Goal: Task Accomplishment & Management: Complete application form

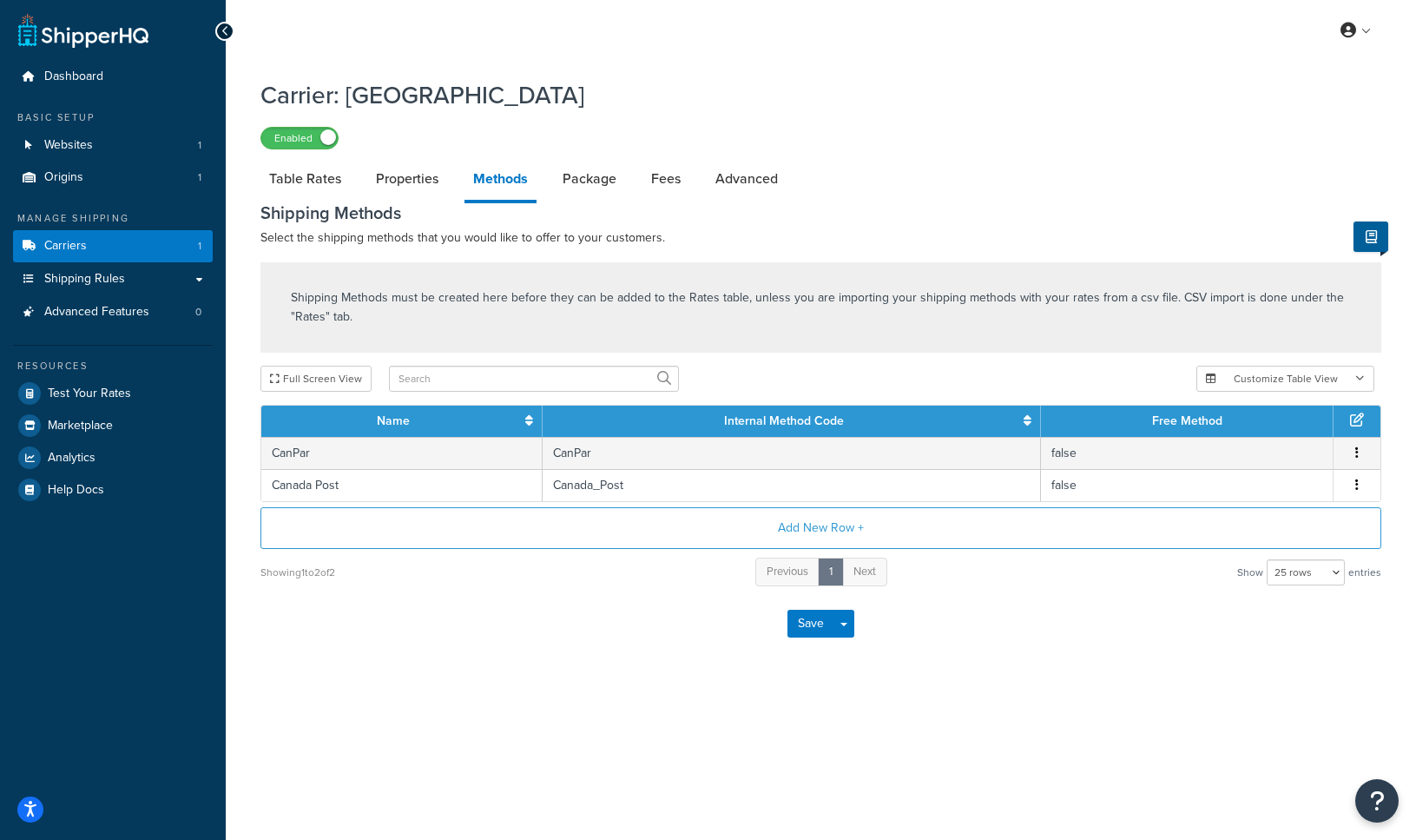
select select "25"
click at [807, 530] on button "Add New Row +" at bounding box center [820, 528] width 1121 height 42
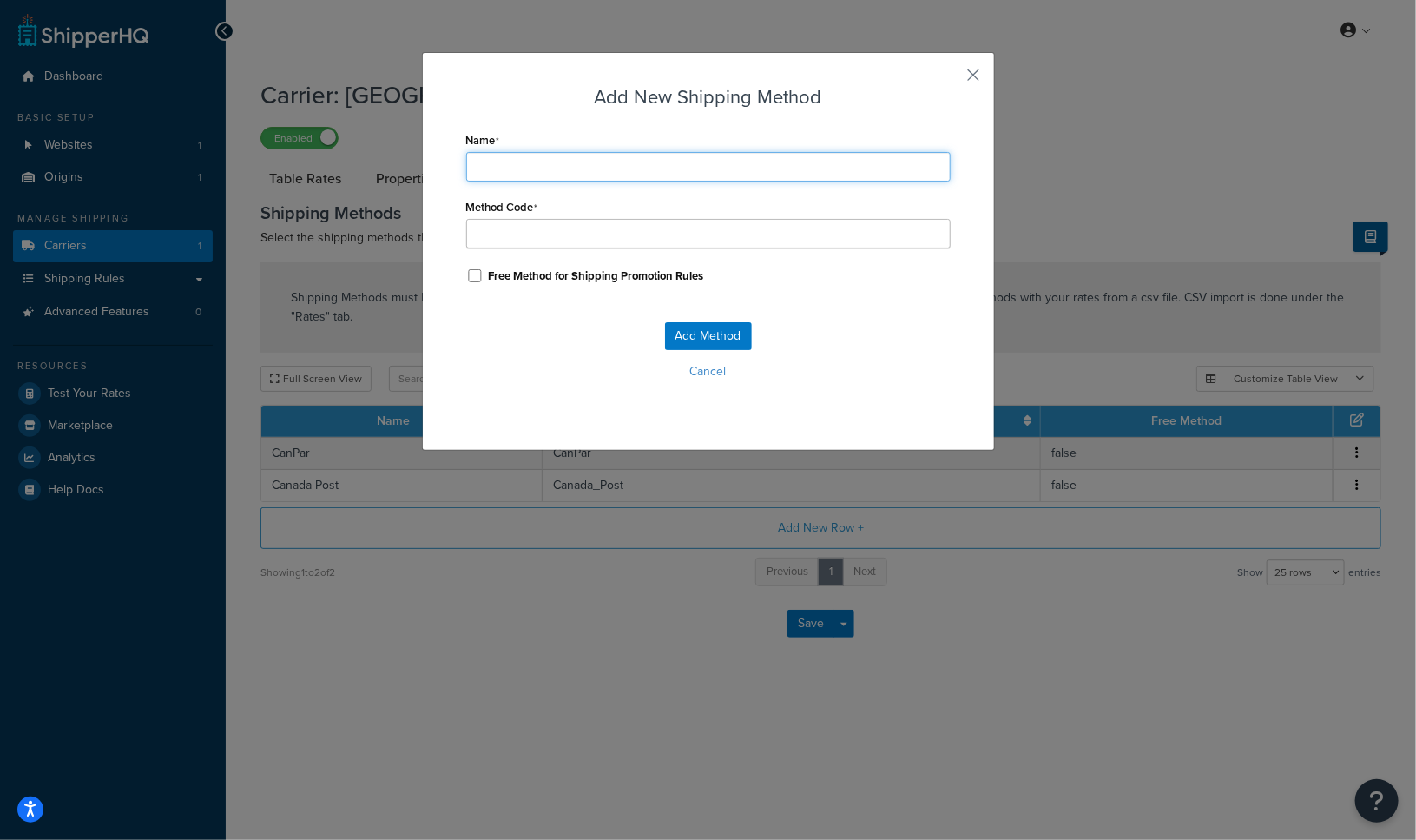
click at [553, 174] on input "Name" at bounding box center [708, 166] width 485 height 30
type input "G"
type input "Gr"
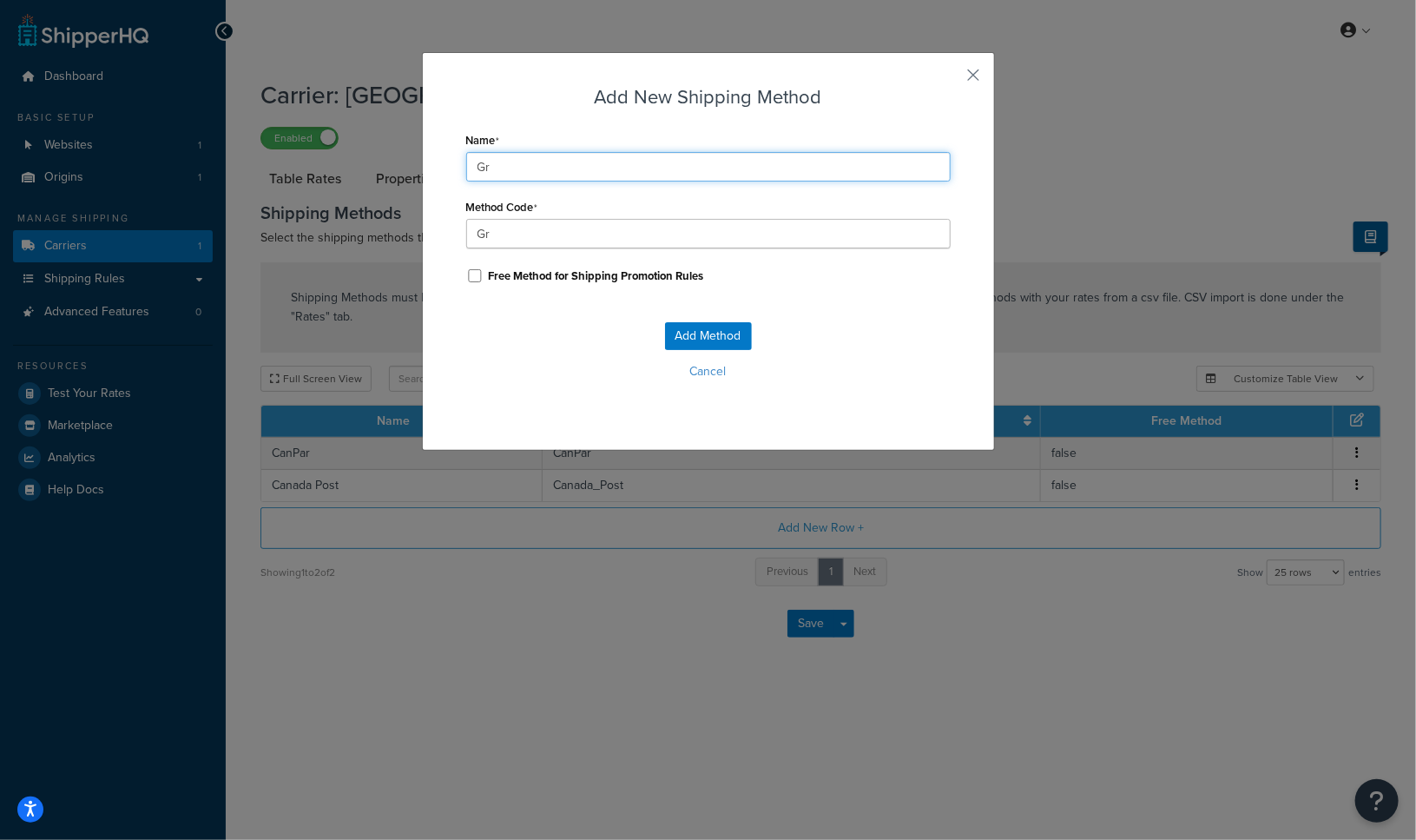
type input "Gra"
type input "Gr"
type input "Gro"
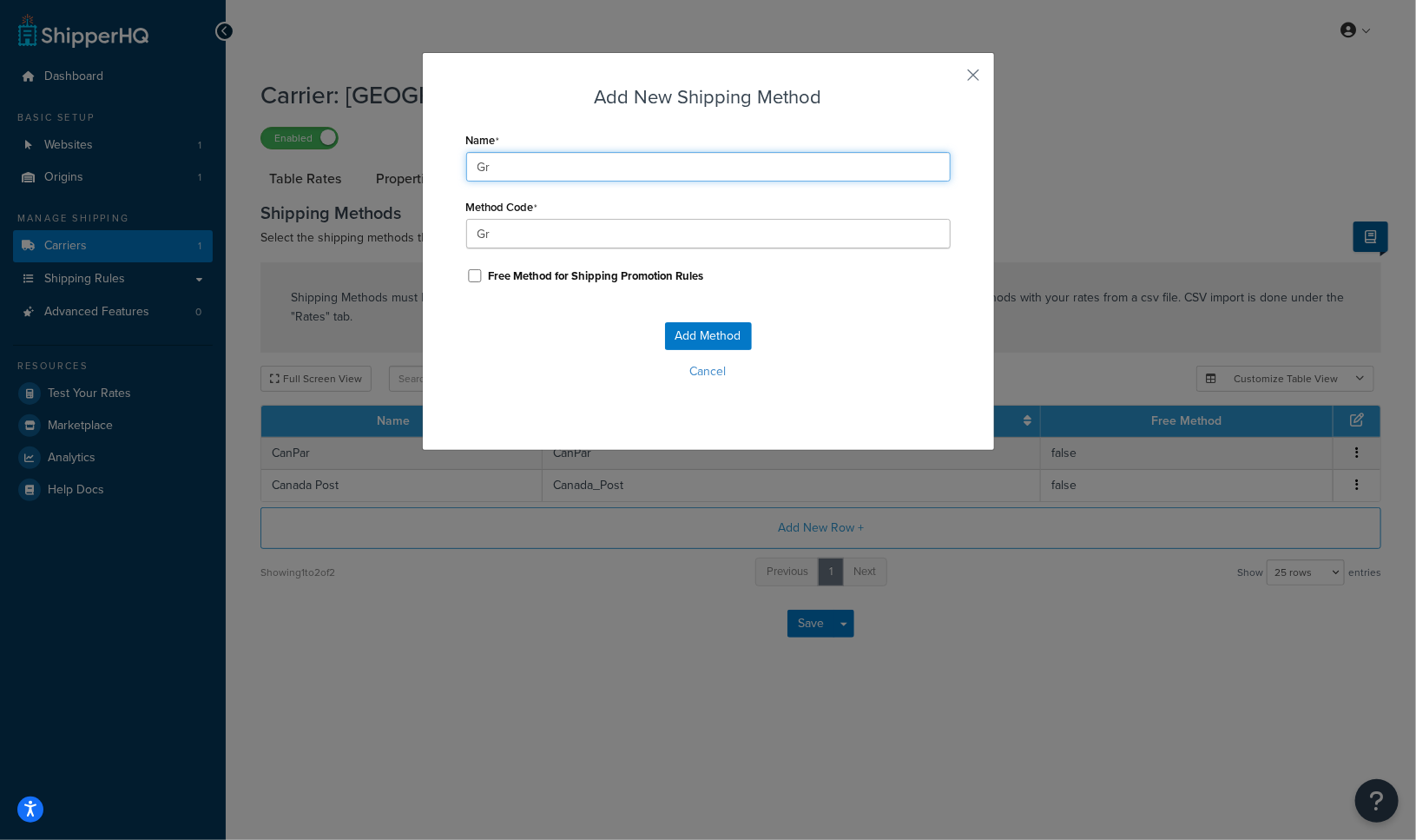
type input "Gro"
type input "Grou"
type input "Groun"
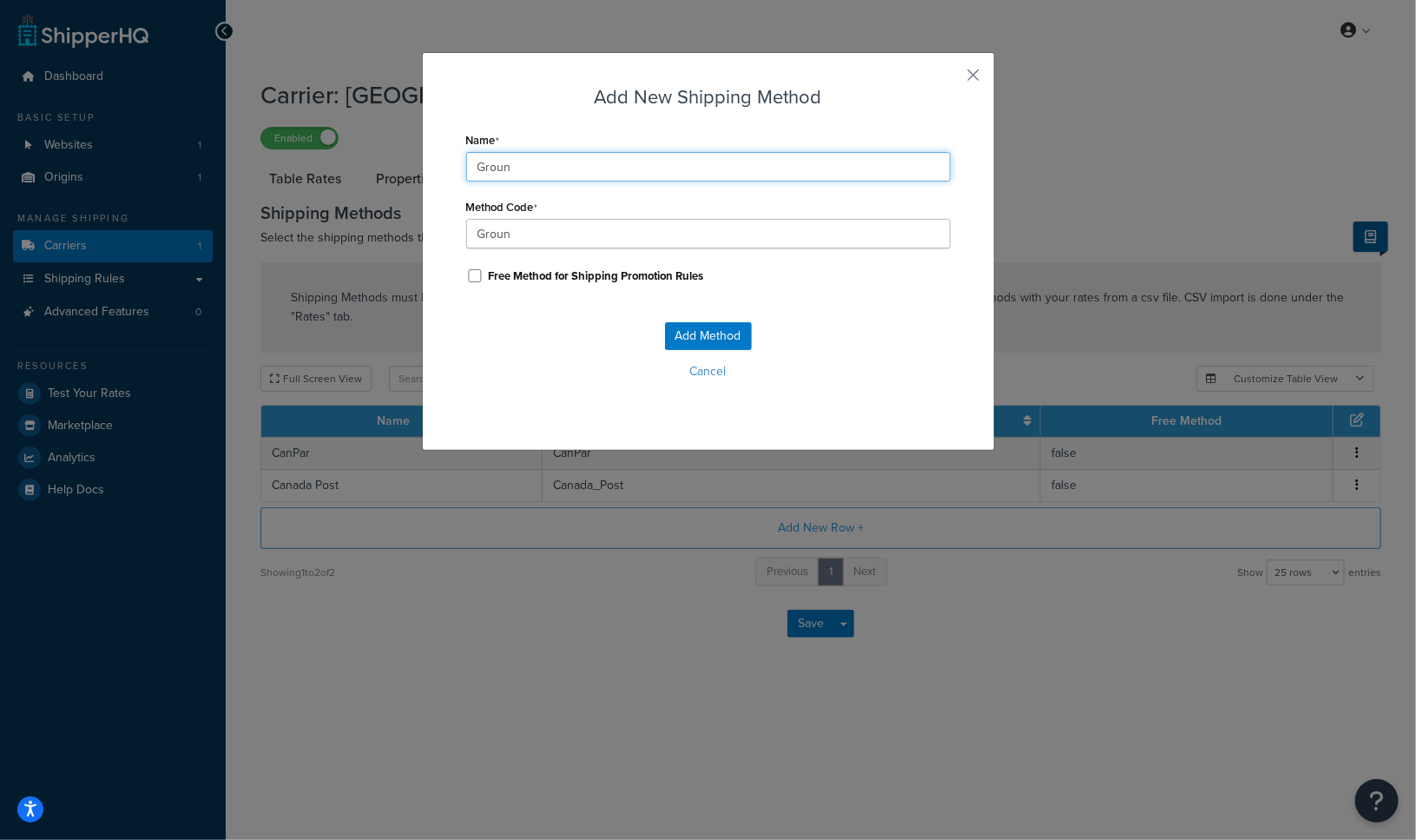
type input "Ground"
type input "Ground_"
type input "Ground ("
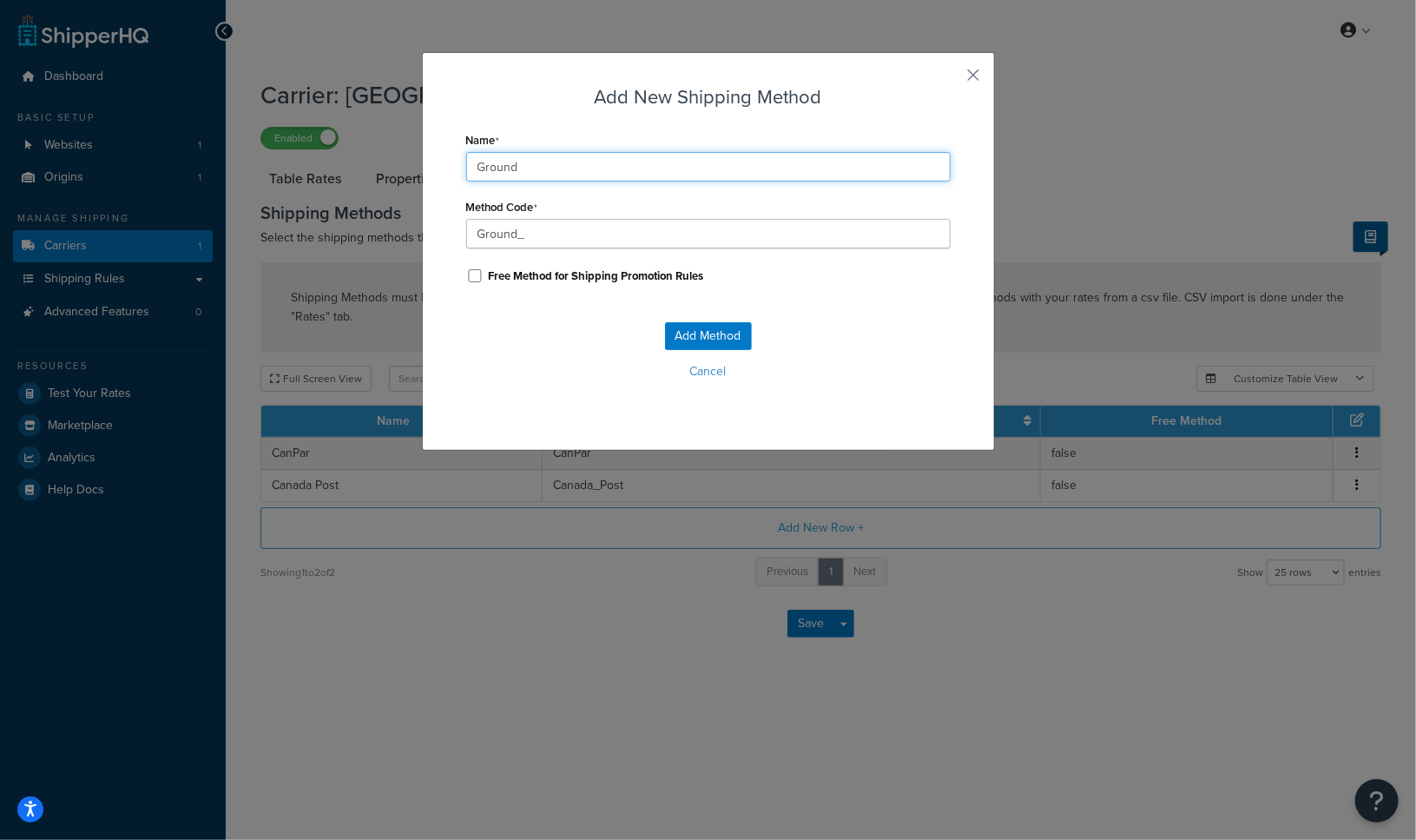
type input "Ground_("
type input "Ground (B"
type input "Ground_(B"
type input "Ground (Be"
type input "Ground_(Be"
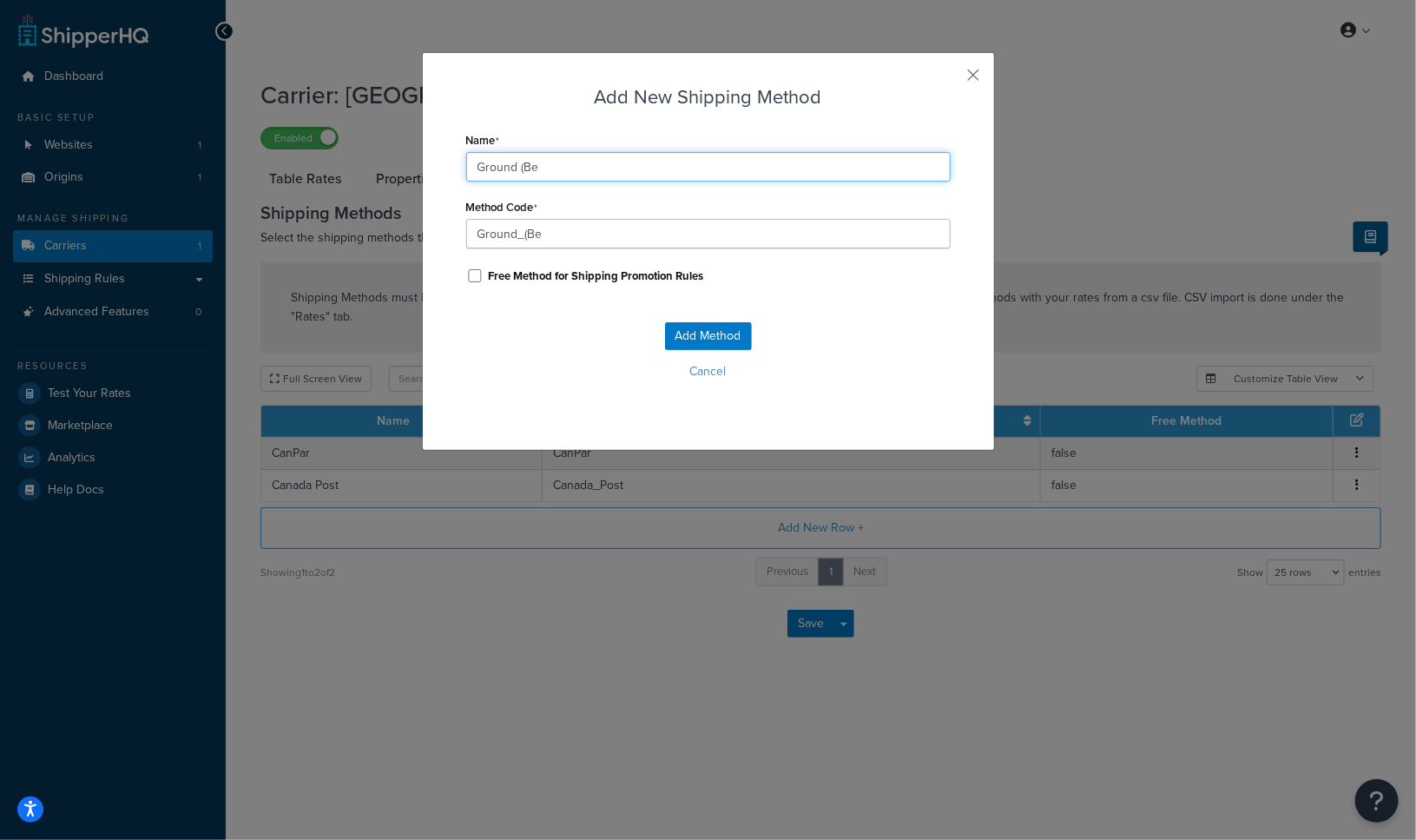
type input "Ground (Bes"
type input "Ground_(Bes"
type input "Ground (Best"
type input "Ground_(Best"
type input "Ground (Best"
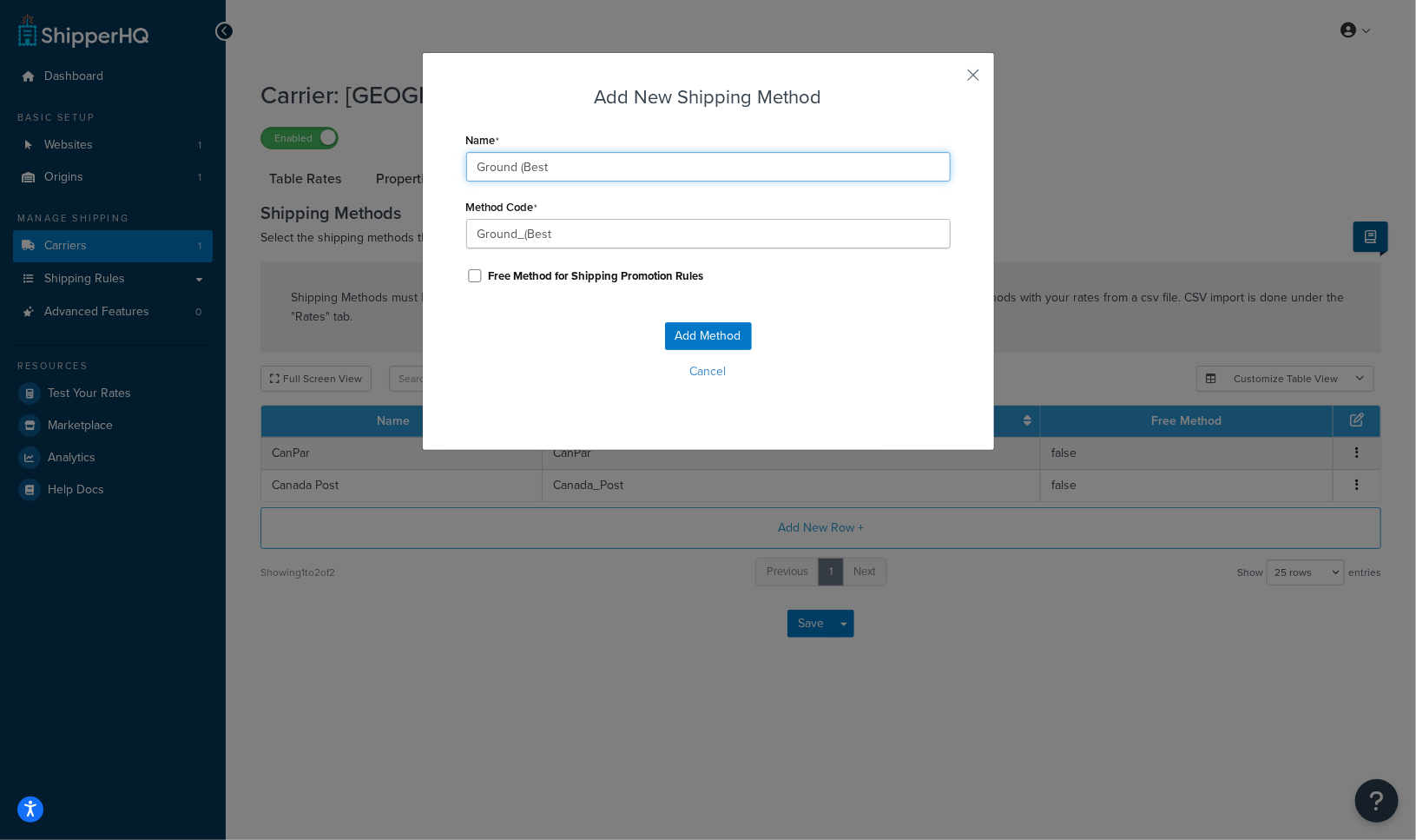
type input "Ground_(Best_"
type input "Ground (Best W"
type input "Ground_(Best_W"
type input "Ground (Best Wa"
type input "Ground_(Best_Wa"
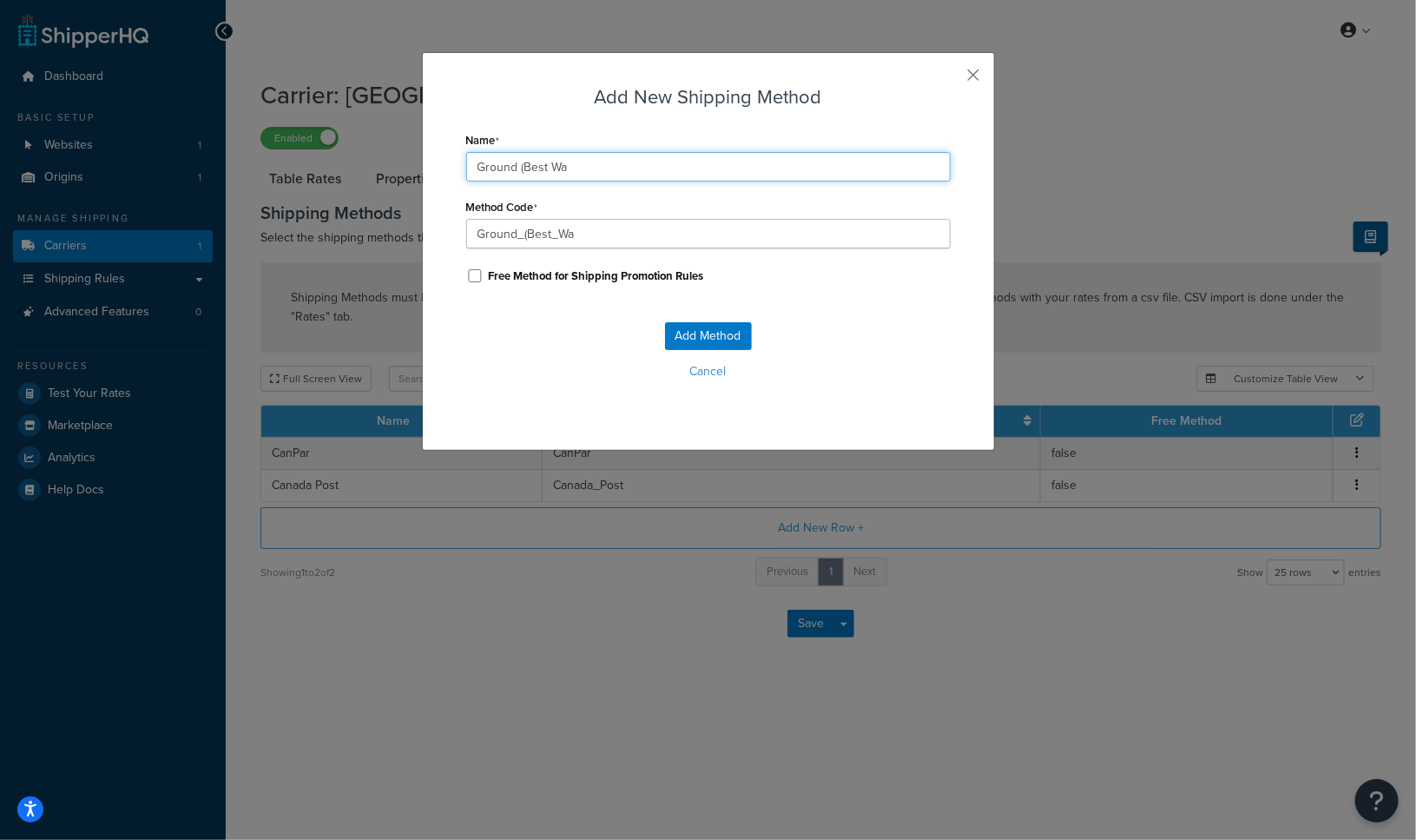
type input "Ground (Best Way"
type input "Ground_(Best_Way"
type input "Ground (Best Way)"
type input "Ground_(Best_Way)"
type input "Ground (Best Way"
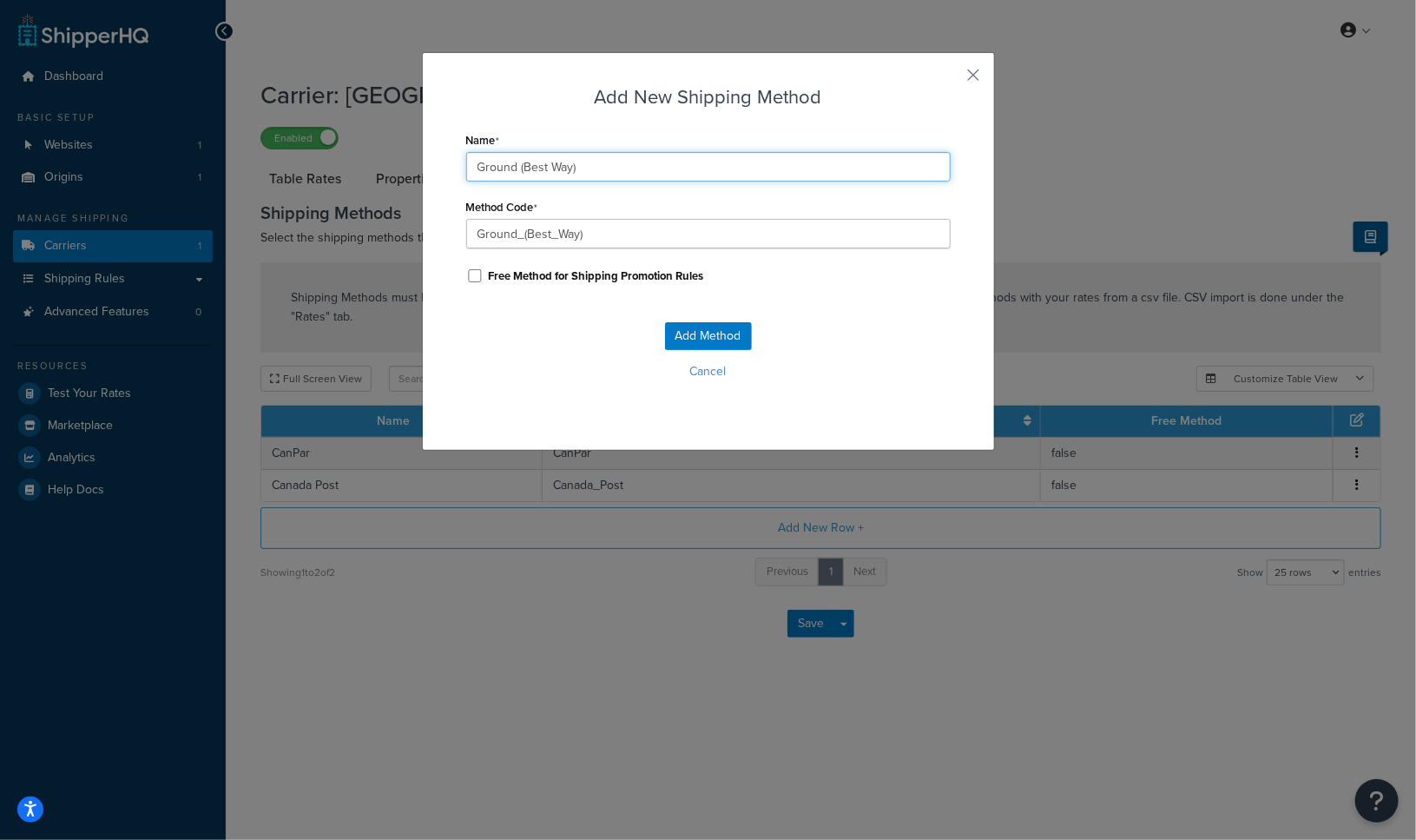
type input "Ground_(Best_Way"
type input "Ground Best Way"
type input "Ground_Best_Way"
type input "Ground -Best Way"
type input "Ground_-Best_Way"
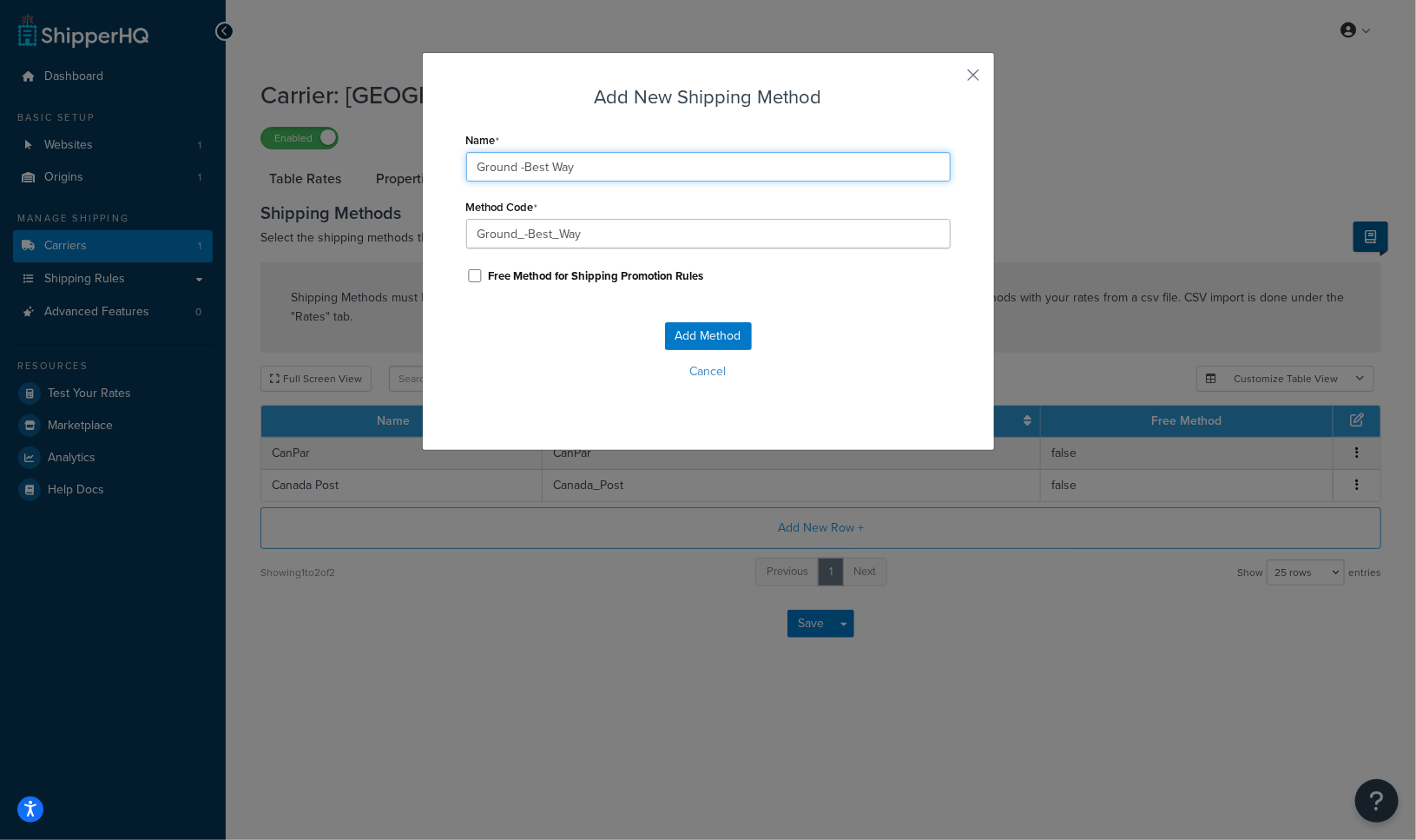
type input "Ground - Best Way"
type input "Ground_-_Best_Way"
type input "Ground - Best Way"
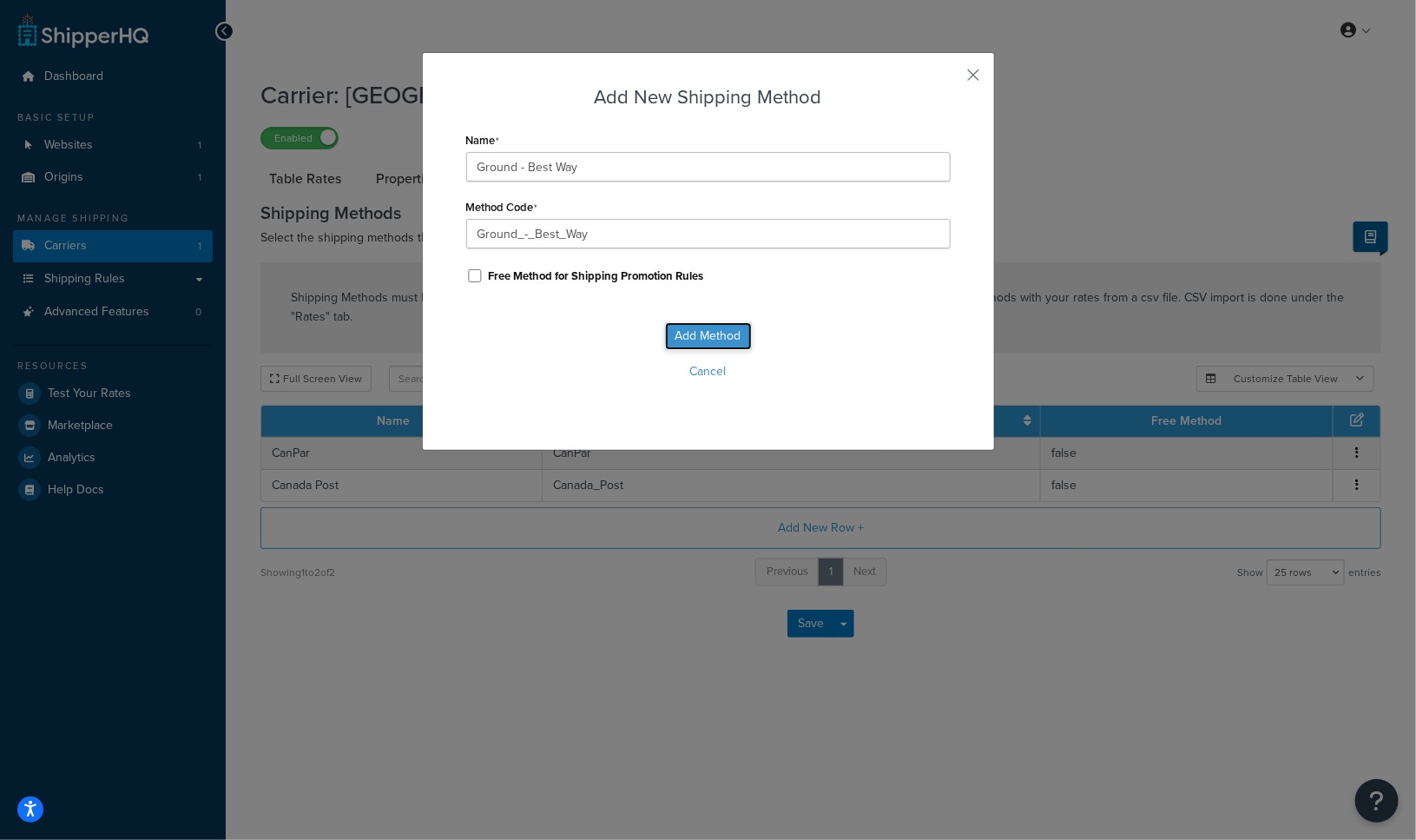
click at [683, 342] on button "Add Method" at bounding box center [708, 335] width 87 height 28
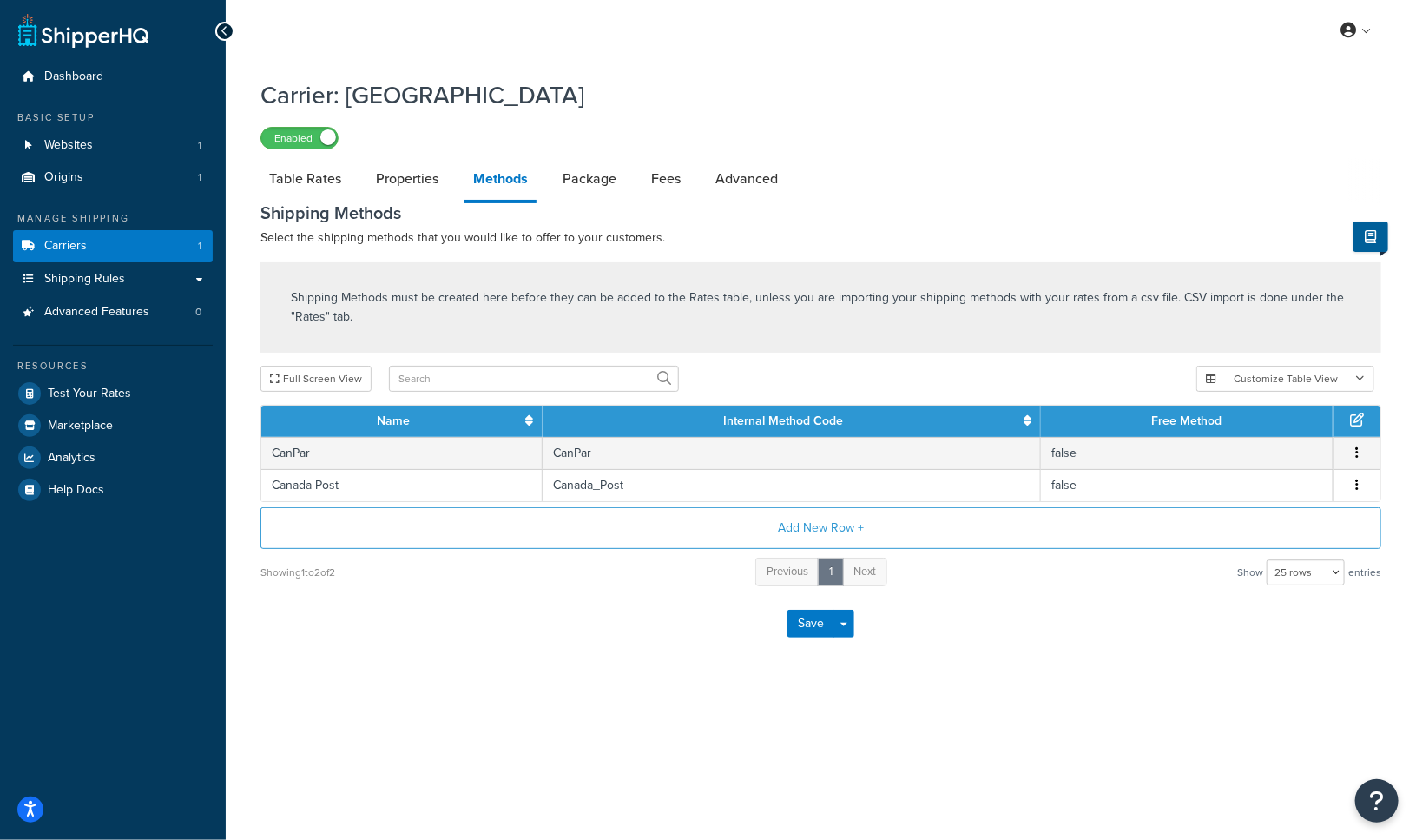
click at [634, 600] on div "Save Save Dropdown Save and Edit" at bounding box center [820, 624] width 1121 height 72
